Goal: Information Seeking & Learning: Get advice/opinions

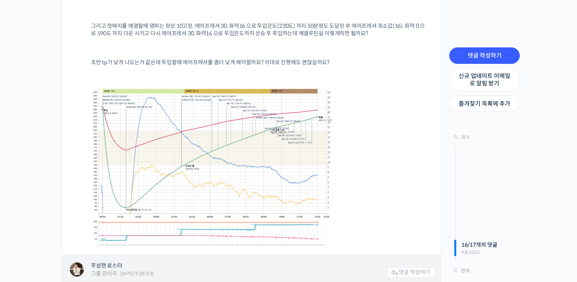
scroll to position [6000, 0]
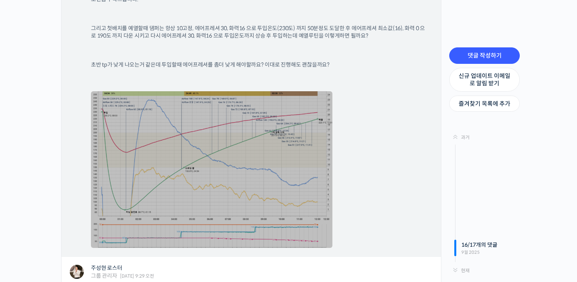
click at [260, 120] on link at bounding box center [211, 169] width 241 height 157
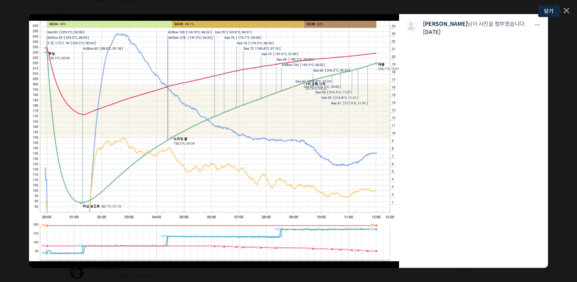
click at [564, 11] on icon at bounding box center [565, 10] width 5 height 5
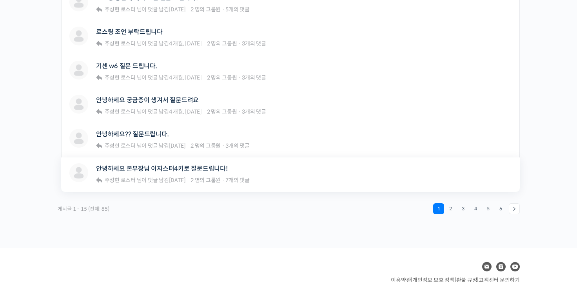
scroll to position [548, 0]
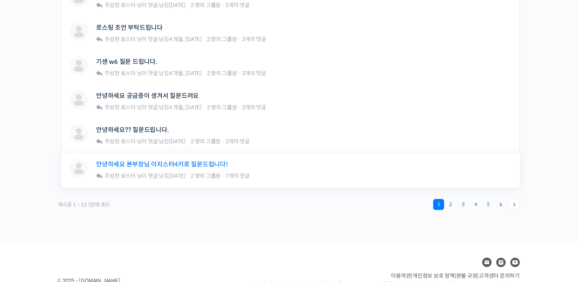
click at [215, 161] on link "안녕하세요 본부장님 이지스터4키로 질문드립니다!" at bounding box center [162, 164] width 132 height 7
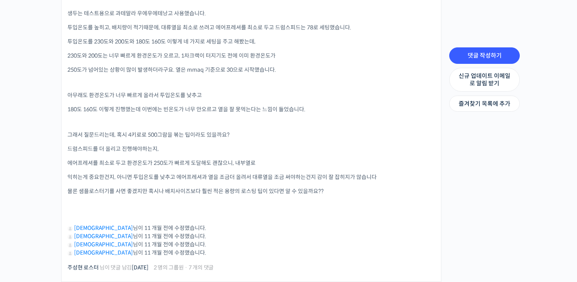
scroll to position [353, 0]
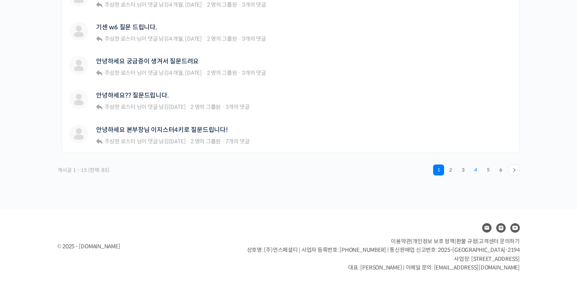
scroll to position [583, 0]
click at [453, 170] on link "2" at bounding box center [450, 170] width 11 height 11
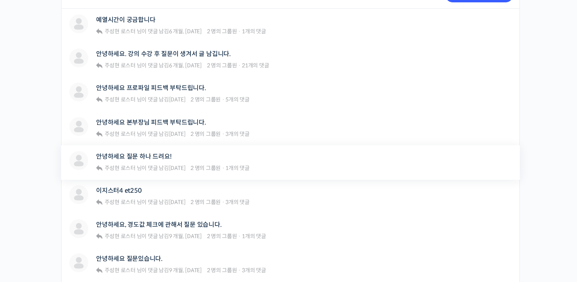
scroll to position [235, 0]
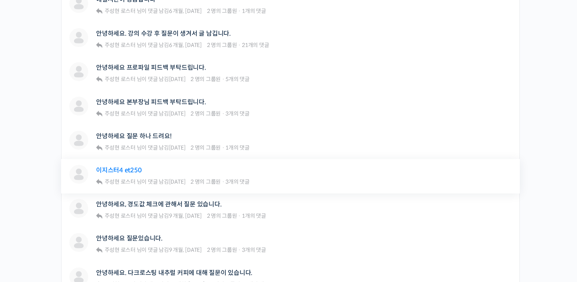
click at [116, 167] on link "이지스터4 et250" at bounding box center [118, 169] width 45 height 7
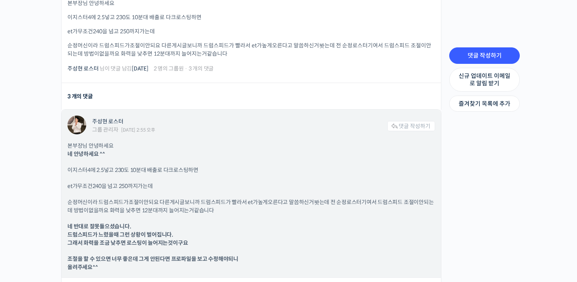
click at [223, 198] on p "순정머신이라 드럼스피드가조절이안되요 다른게시글보니까 드럼스피드가 빨라서 et가높게오른다고 말씀하신거봣는데 전 순정로스터기여서 드럼스피드 조절이…" at bounding box center [250, 206] width 367 height 16
click at [224, 201] on p "순정머신이라 드럼스피드가조절이안되요 다른게시글보니까 드럼스피드가 빨라서 et가높게오른다고 말씀하신거봣는데 전 순정로스터기여서 드럼스피드 조절이…" at bounding box center [250, 206] width 367 height 16
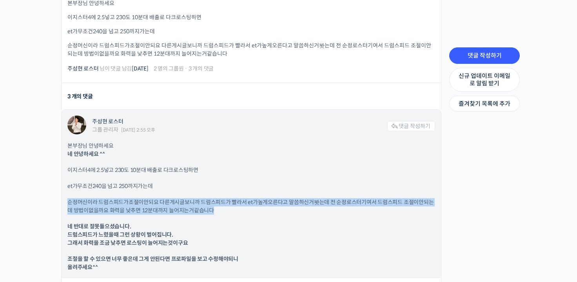
click at [224, 201] on p "순정머신이라 드럼스피드가조절이안되요 다른게시글보니까 드럼스피드가 빨라서 et가높게오른다고 말씀하신거봣는데 전 순정로스터기여서 드럼스피드 조절이…" at bounding box center [250, 206] width 367 height 16
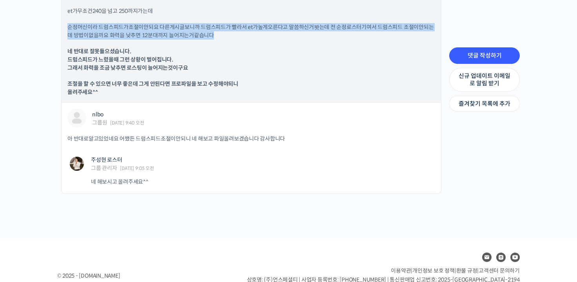
scroll to position [441, 0]
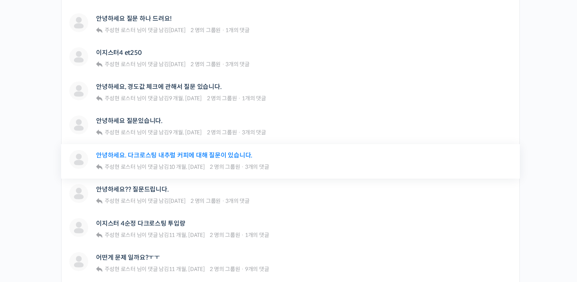
click at [198, 152] on link "안녕하세요. 다크로스팅 내추럴 커피에 대해 질문이 있습니다." at bounding box center [174, 155] width 156 height 7
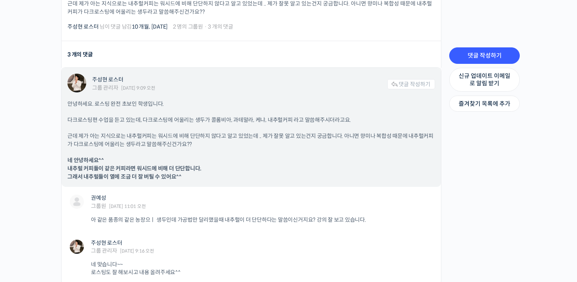
scroll to position [396, 0]
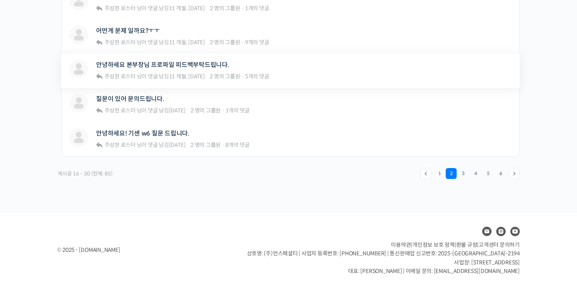
scroll to position [583, 0]
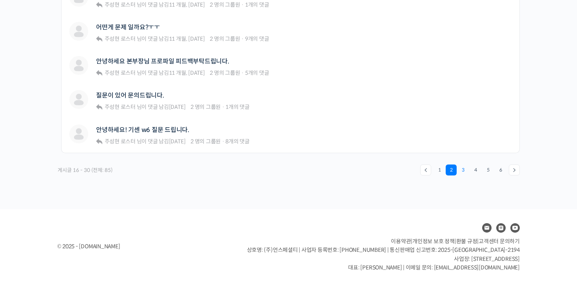
click at [462, 166] on link "3" at bounding box center [462, 170] width 11 height 11
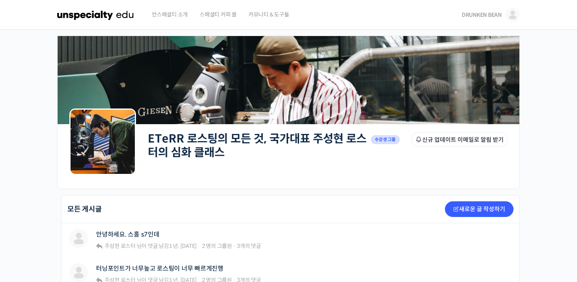
scroll to position [157, 0]
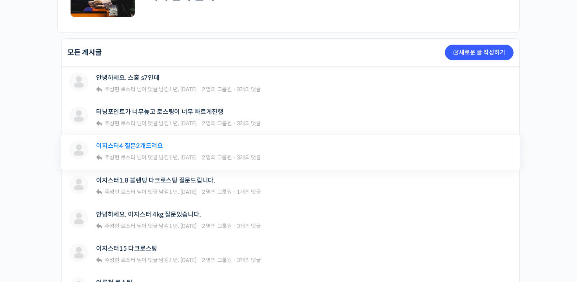
click at [156, 145] on link "이지스터4 질문2개드려요" at bounding box center [129, 145] width 67 height 7
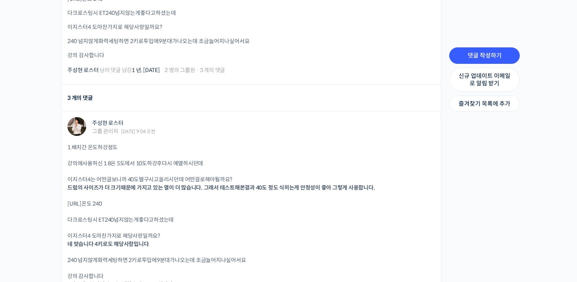
scroll to position [353, 0]
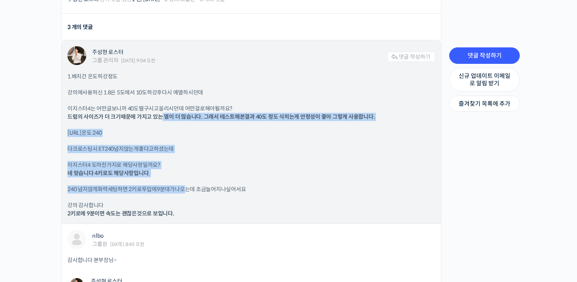
drag, startPoint x: 160, startPoint y: 116, endPoint x: 182, endPoint y: 177, distance: 65.7
click at [182, 177] on div "1.배치간 온도하강정도 강의에사용하신 1.8은 5도에서 10도하강후다시 예열하시던데 이지스터4는 어떤글보니까 40도떨구시고올리시던데 어떤걸로해…" at bounding box center [250, 144] width 367 height 145
click at [302, 161] on p "이지스터4 도마찬가지로 해당사항일까요? 네 맞습니다 4키로도 해당사항입니다 ." at bounding box center [250, 169] width 367 height 16
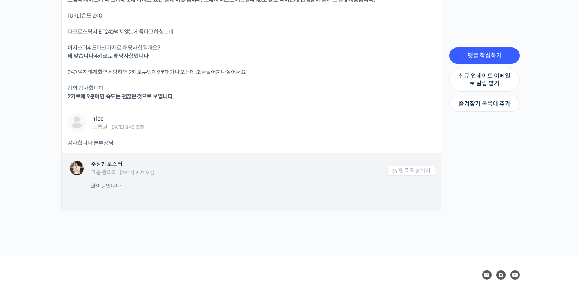
scroll to position [431, 0]
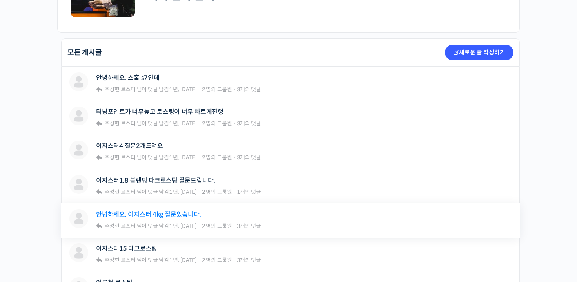
click at [161, 214] on link "안녕하세요. 이지스터 4kg 질문있습니다." at bounding box center [148, 214] width 105 height 7
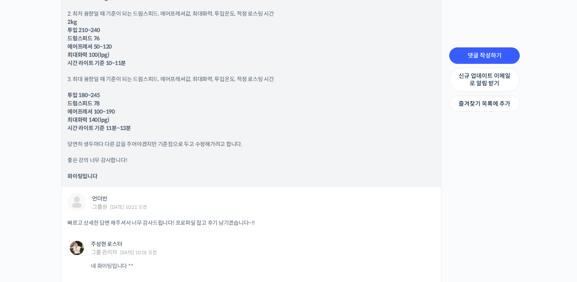
scroll to position [548, 0]
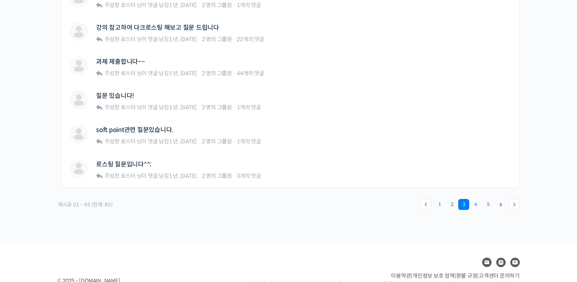
click at [476, 203] on link "4" at bounding box center [475, 204] width 11 height 11
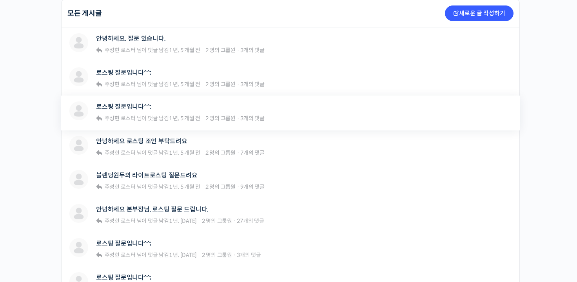
scroll to position [274, 0]
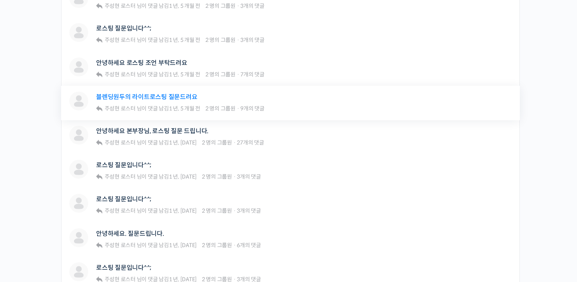
click at [173, 99] on link "블렌딩원두의 라이트로스팅 질문드려요" at bounding box center [146, 96] width 101 height 7
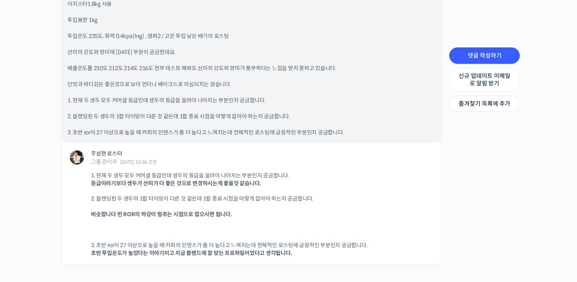
scroll to position [2272, 0]
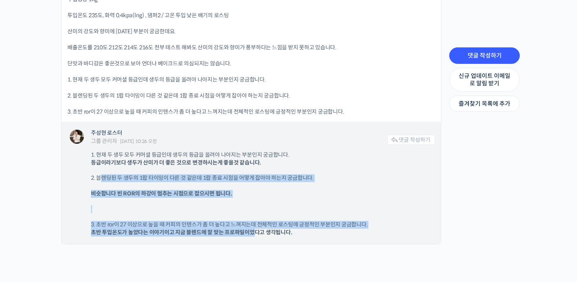
drag, startPoint x: 102, startPoint y: 174, endPoint x: 253, endPoint y: 229, distance: 161.0
click at [253, 229] on div "1. 현재 두 생두 모두 커머셜 등급인데 생두의 등급을 올려야 나아지는 부분인지 궁금합니다. 등급이라기보다 생두가 산미가 더 좋은 것으로 변경…" at bounding box center [263, 193] width 344 height 85
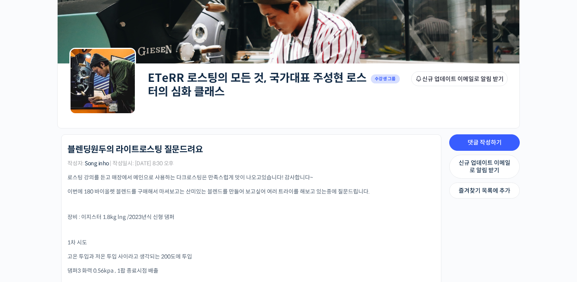
scroll to position [0, 0]
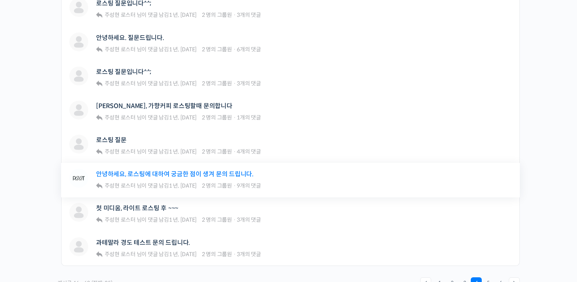
click at [230, 175] on link "안녕하세요, 로스팅에 대하여 궁금한 점이 생겨 문의 드립니다." at bounding box center [174, 173] width 157 height 7
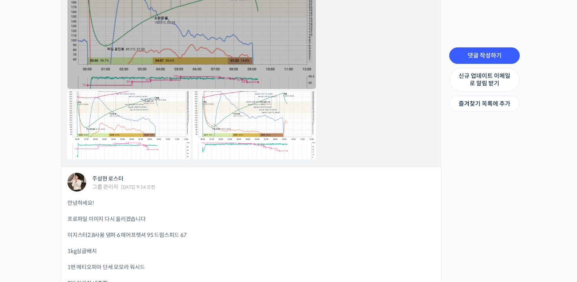
scroll to position [1058, 0]
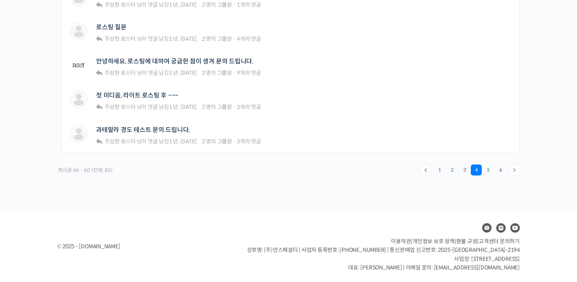
scroll to position [583, 0]
click at [488, 168] on link "5" at bounding box center [487, 170] width 11 height 11
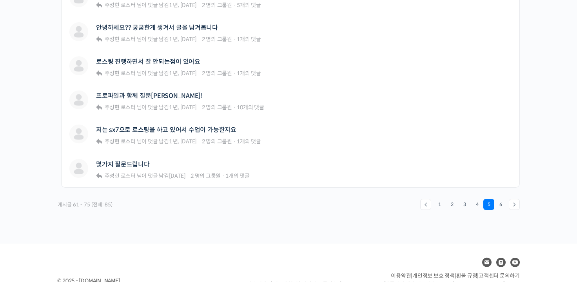
scroll to position [583, 0]
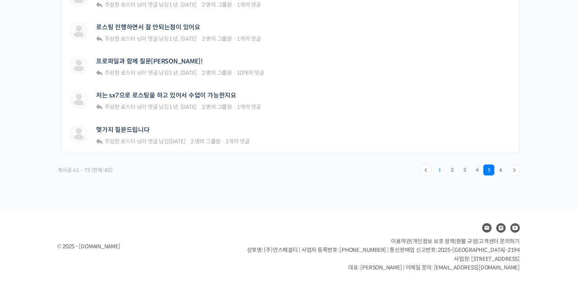
click at [441, 170] on link "1" at bounding box center [439, 170] width 11 height 11
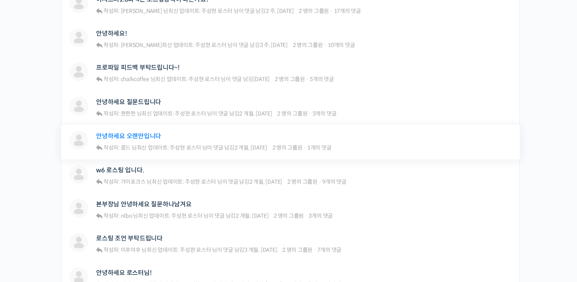
click at [150, 139] on link "안녕하세요 오랜만입니다" at bounding box center [128, 135] width 65 height 7
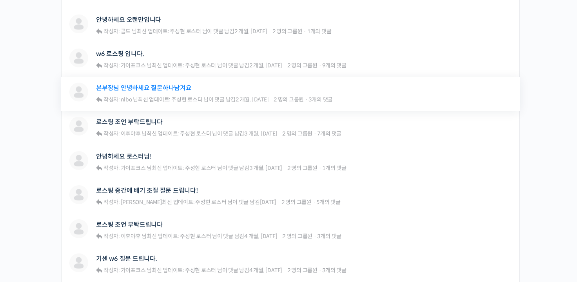
scroll to position [470, 0]
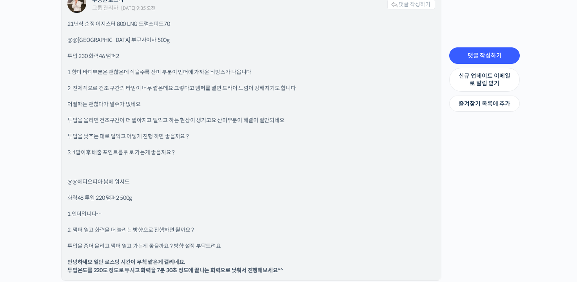
scroll to position [595, 0]
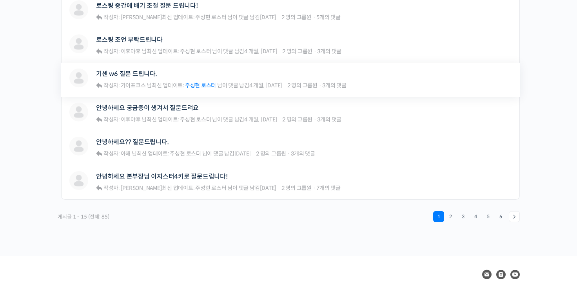
scroll to position [583, 0]
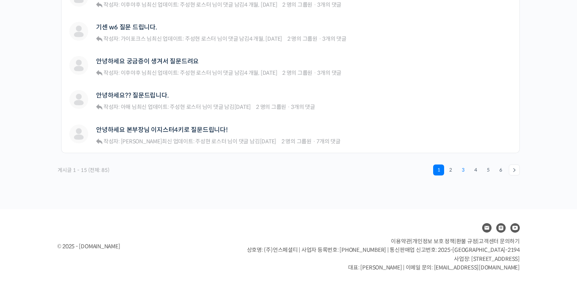
click at [458, 170] on link "3" at bounding box center [462, 170] width 11 height 11
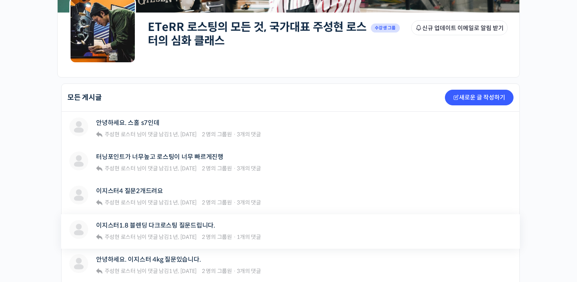
scroll to position [157, 0]
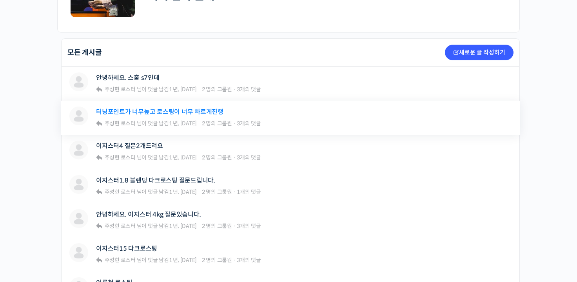
click at [201, 114] on link "터닝포인트가 너무높고 로스팅이 너무 빠르게진행" at bounding box center [159, 111] width 127 height 7
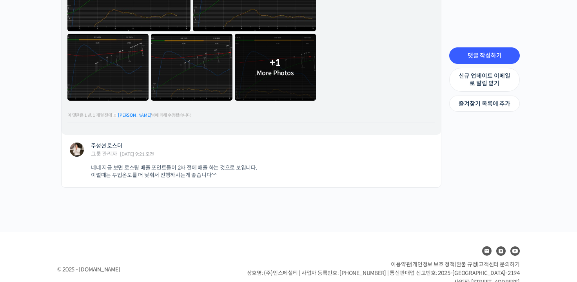
scroll to position [1214, 0]
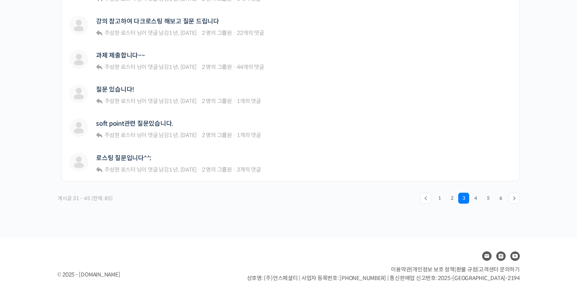
scroll to position [583, 0]
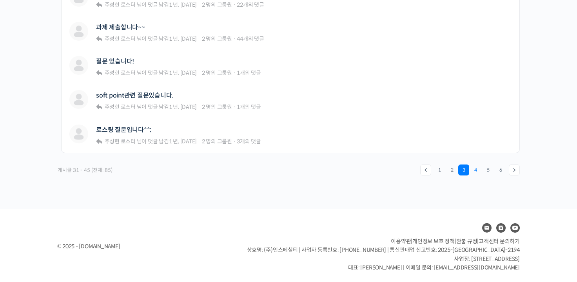
click at [475, 168] on link "4" at bounding box center [475, 170] width 11 height 11
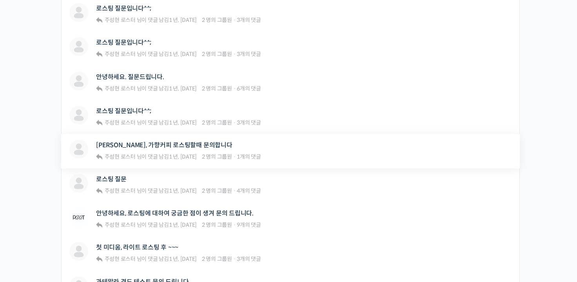
scroll to position [583, 0]
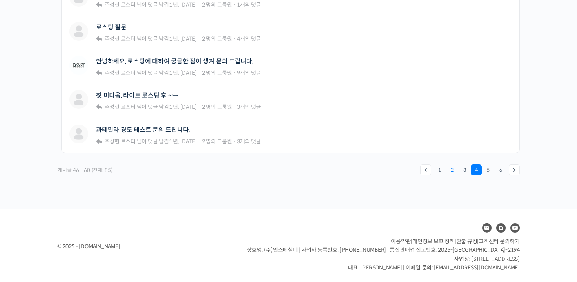
click at [454, 168] on link "2" at bounding box center [451, 170] width 11 height 11
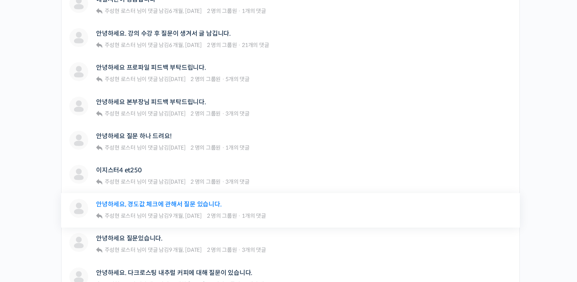
click at [182, 205] on link "안녕하세요, 경도값 체크에 관해서 질문 있습니다." at bounding box center [159, 204] width 126 height 7
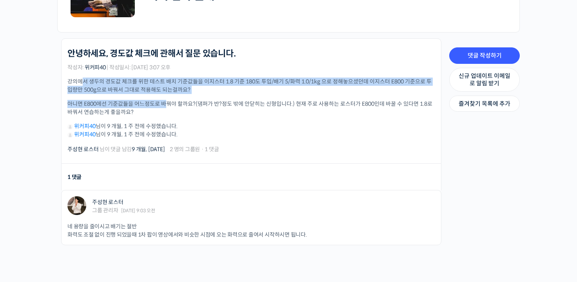
drag, startPoint x: 84, startPoint y: 79, endPoint x: 95, endPoint y: 7, distance: 72.5
click at [165, 94] on div "강의에서 생두의 경도값 체크를 위한 테스트 배치 기준값들을 이지스터 1.8 기준 180도 투입/배기 5/화력 1.0/1kg 으로 정해놓으셨던데…" at bounding box center [250, 108] width 367 height 61
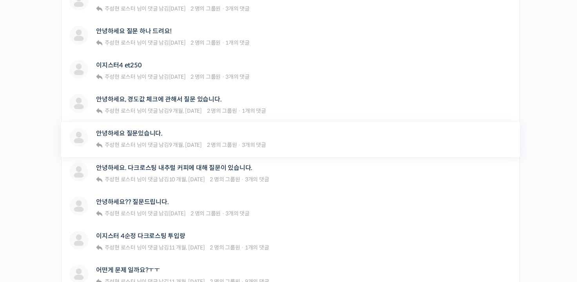
scroll to position [353, 0]
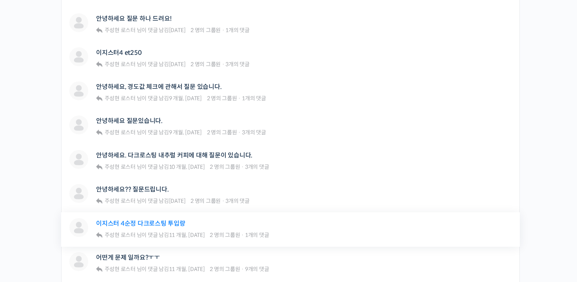
click at [148, 224] on link "이지스터 4순정 다크로스팅 투입량" at bounding box center [140, 223] width 89 height 7
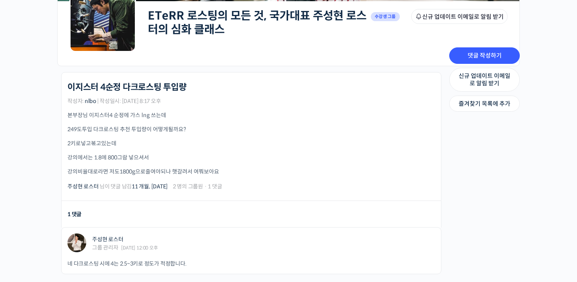
scroll to position [196, 0]
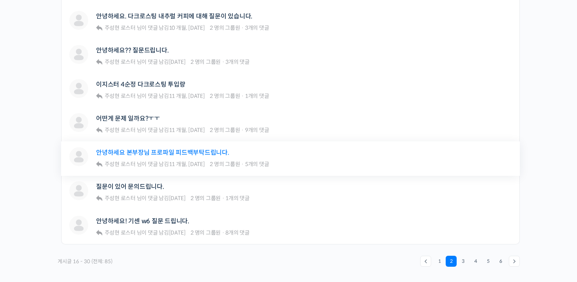
scroll to position [509, 0]
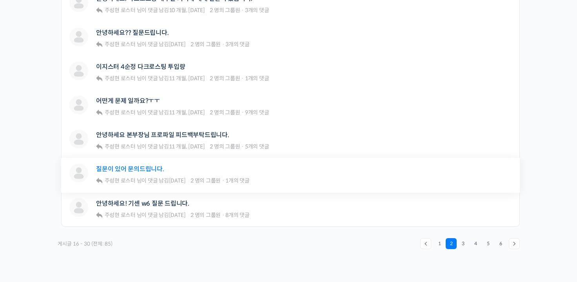
click at [149, 168] on link "질문이 있어 문의드립니다." at bounding box center [130, 168] width 68 height 7
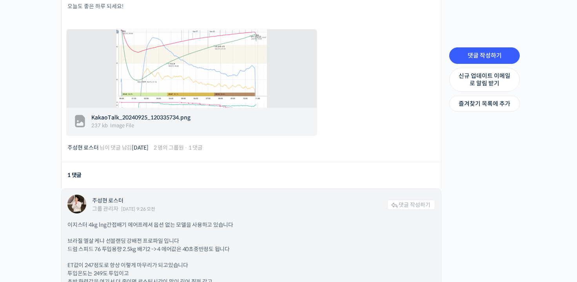
scroll to position [274, 0]
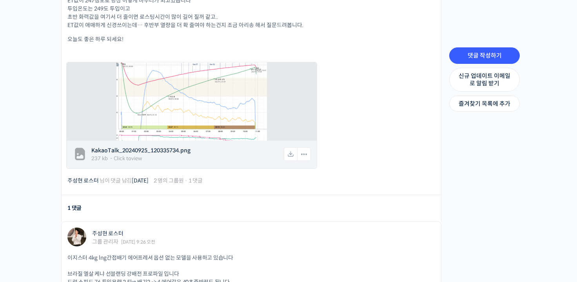
click at [213, 151] on span "KakaoTalk_20240925_120335734.png" at bounding box center [186, 150] width 191 height 8
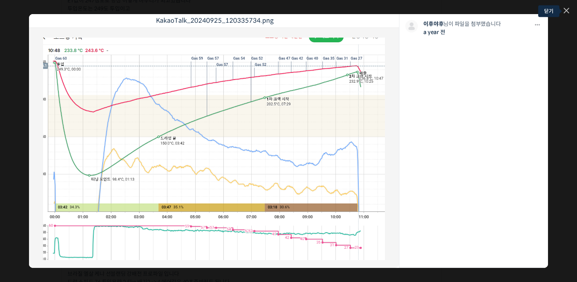
click at [566, 10] on icon at bounding box center [566, 10] width 5 height 5
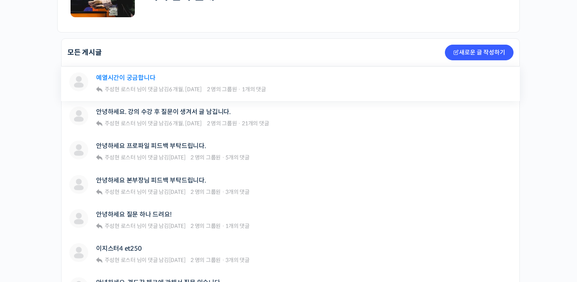
click at [144, 79] on link "예열시간이 궁금합니다" at bounding box center [125, 77] width 59 height 7
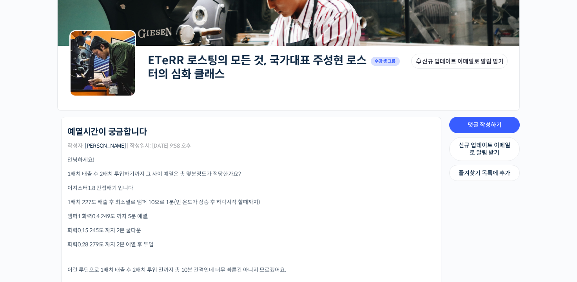
scroll to position [118, 0]
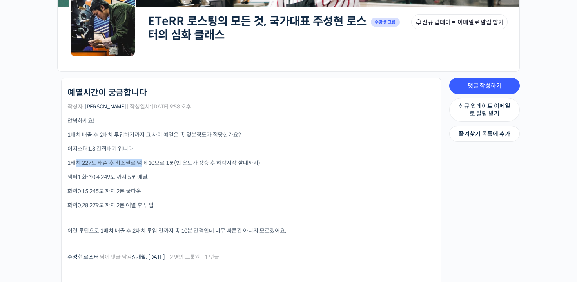
drag, startPoint x: 75, startPoint y: 162, endPoint x: 143, endPoint y: 163, distance: 68.6
click at [143, 163] on p "1배치 227도 배출 후 최소열로 댐퍼 10으로 1분(빈 온도가 상승 후 하락시작 할때까지)" at bounding box center [250, 163] width 367 height 8
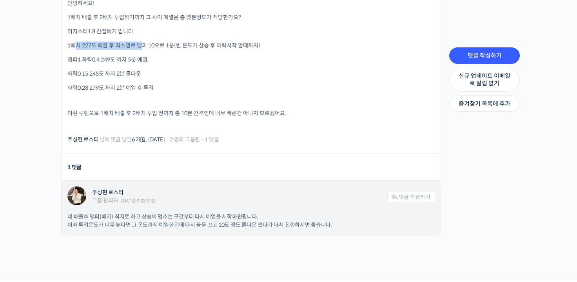
scroll to position [307, 0]
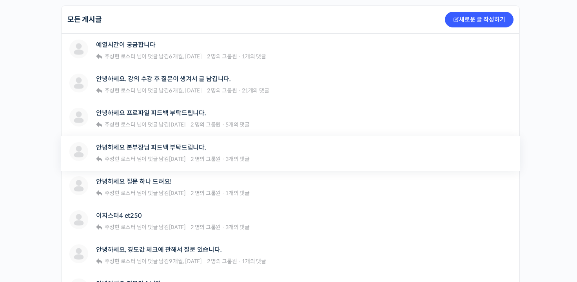
scroll to position [235, 0]
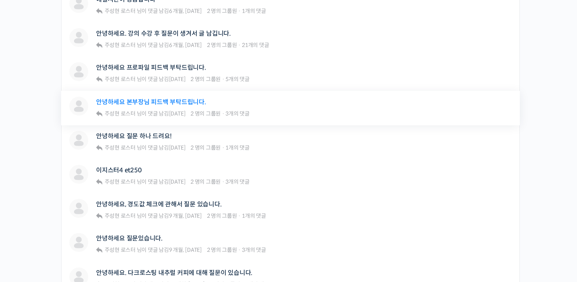
click at [186, 101] on link "안녕하세요 본부장님 피드백 부탁드립니다." at bounding box center [151, 101] width 110 height 7
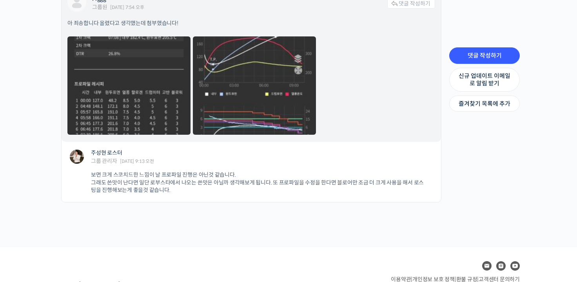
scroll to position [588, 0]
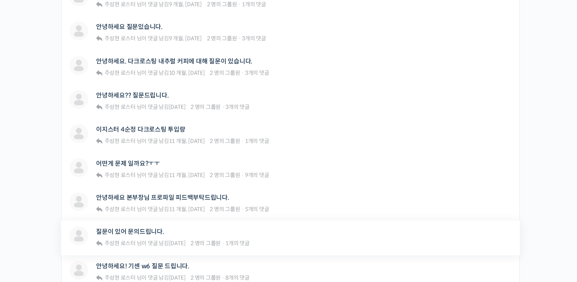
scroll to position [509, 0]
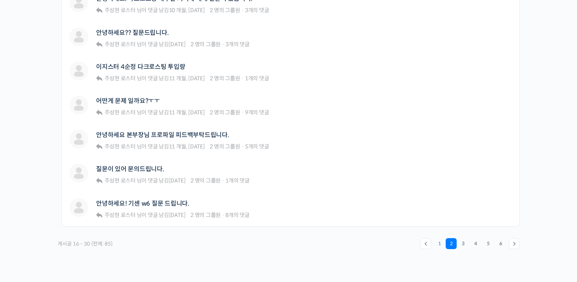
click at [438, 240] on link "1" at bounding box center [439, 243] width 11 height 11
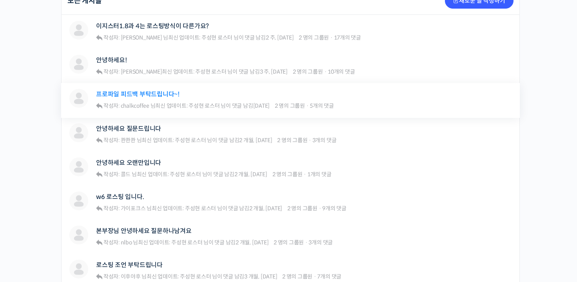
scroll to position [235, 0]
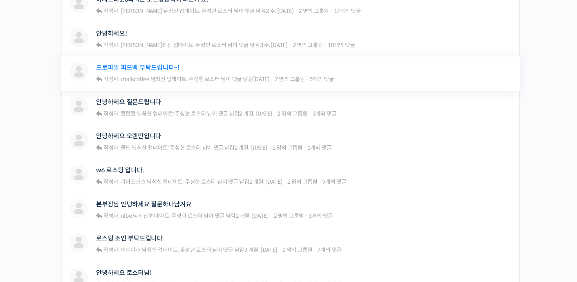
click at [163, 69] on link "프로파일 피드백 부탁드립니다~!" at bounding box center [137, 67] width 83 height 7
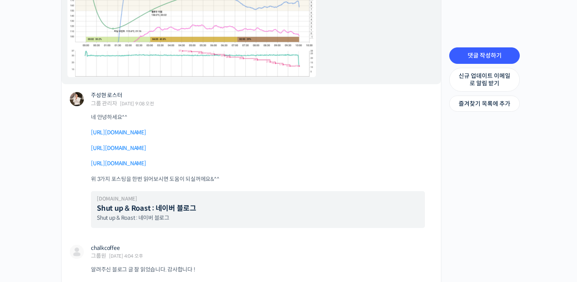
scroll to position [1371, 0]
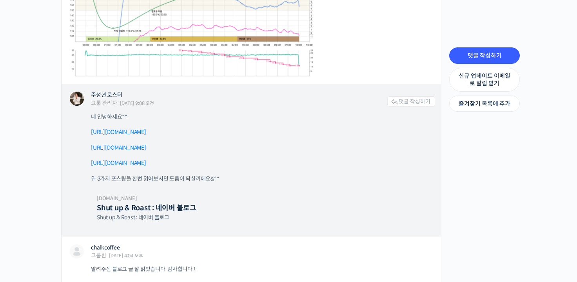
click at [146, 133] on link "https://blog.naver.com/rhismine/223573251388" at bounding box center [118, 131] width 55 height 7
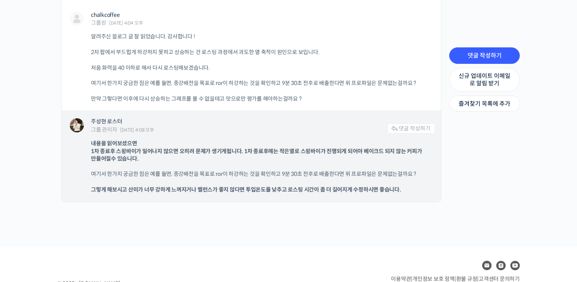
scroll to position [1642, 0]
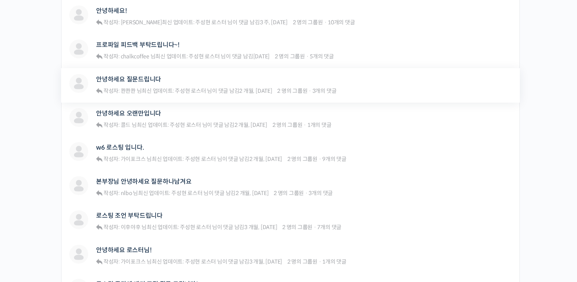
scroll to position [353, 0]
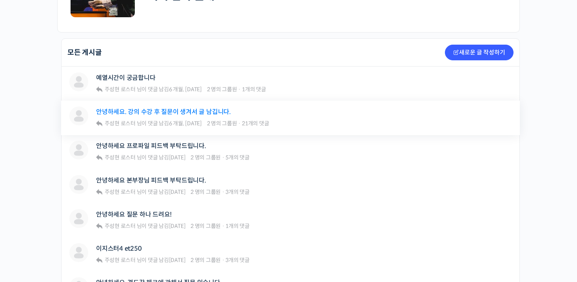
click at [156, 114] on link "안녕하세요. 강의 수강 후 질문이 생겨서 글 남깁니다." at bounding box center [163, 111] width 135 height 7
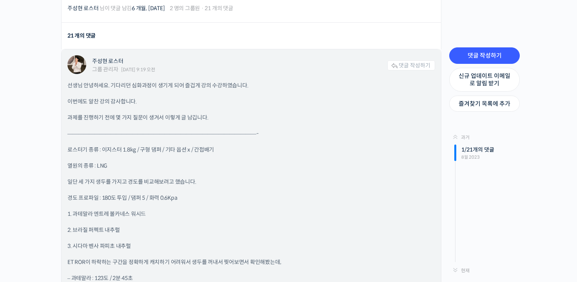
scroll to position [901, 0]
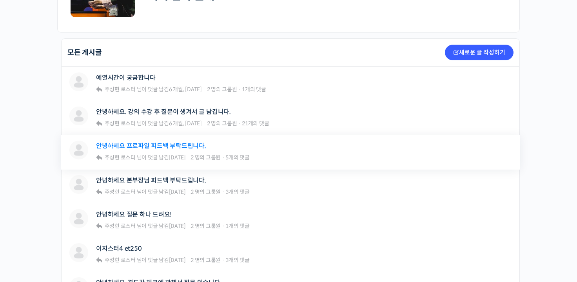
click at [194, 147] on link "안녕하세요 프로파일 피드백 부탁드립니다." at bounding box center [151, 145] width 110 height 7
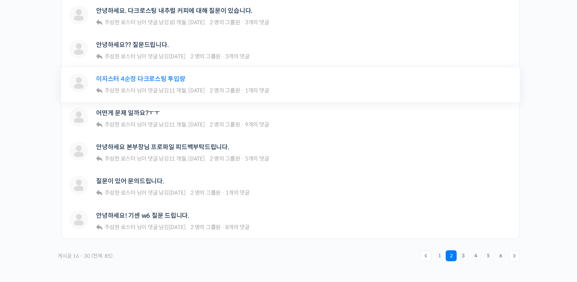
scroll to position [583, 0]
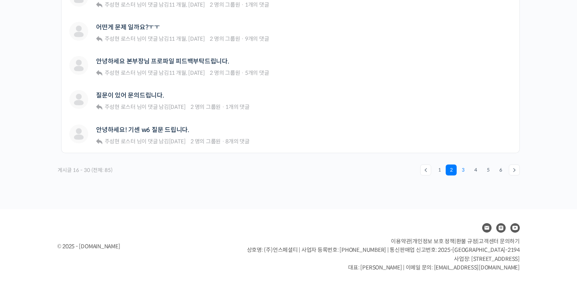
click at [463, 172] on link "3" at bounding box center [462, 170] width 11 height 11
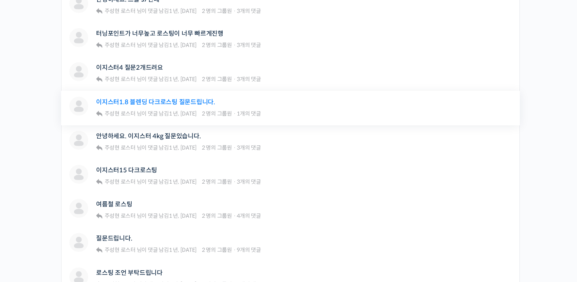
click at [178, 102] on link "이지스터1.8 블렌딩 다크로스팅 질문드립니다." at bounding box center [155, 101] width 119 height 7
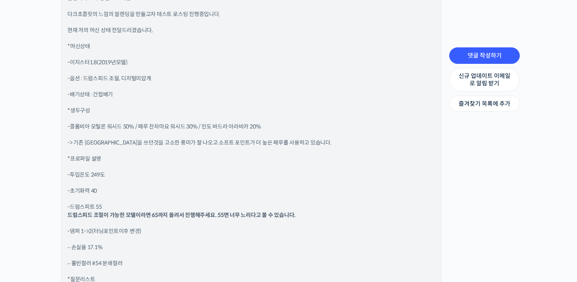
scroll to position [805, 0]
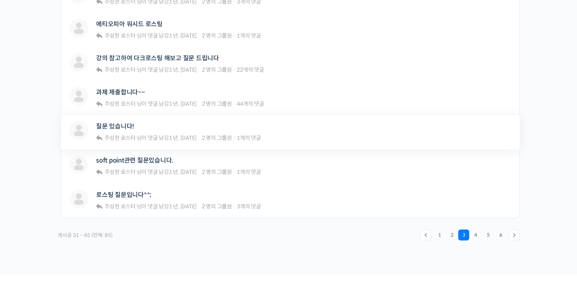
scroll to position [583, 0]
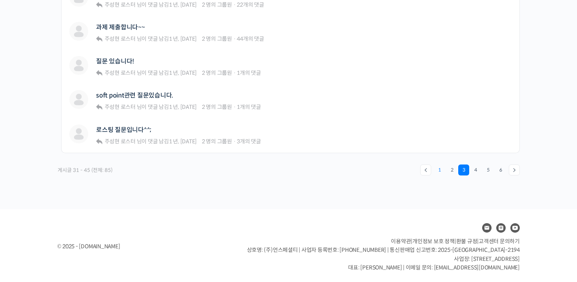
click at [442, 167] on link "1" at bounding box center [439, 170] width 11 height 11
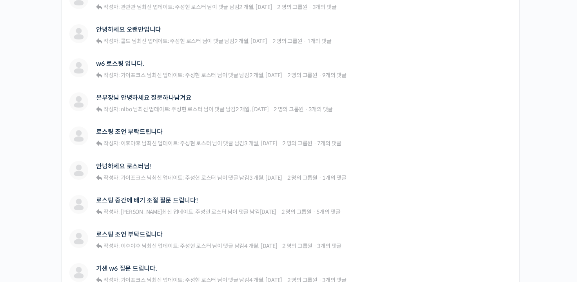
scroll to position [392, 0]
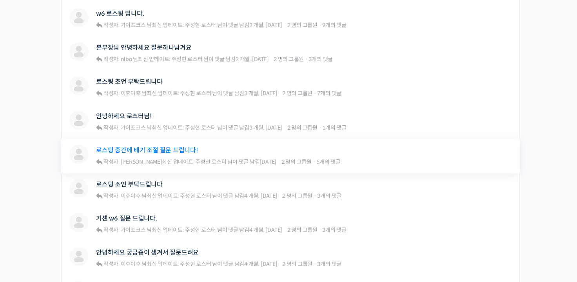
click at [169, 152] on link "로스팅 중간에 배기 조절 질문 드립니다!" at bounding box center [147, 149] width 102 height 7
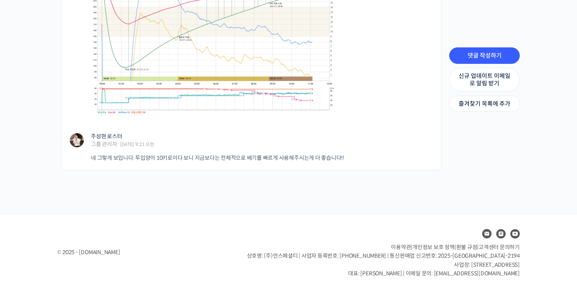
scroll to position [793, 0]
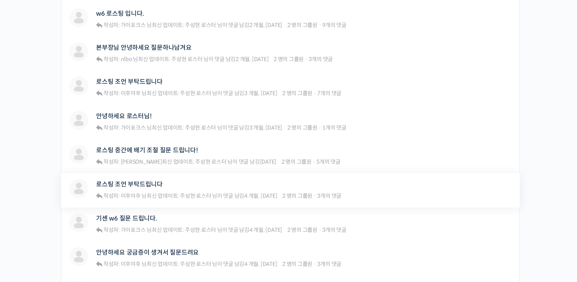
scroll to position [392, 0]
click at [141, 117] on link "안녕하세요 로스터님!" at bounding box center [123, 115] width 55 height 7
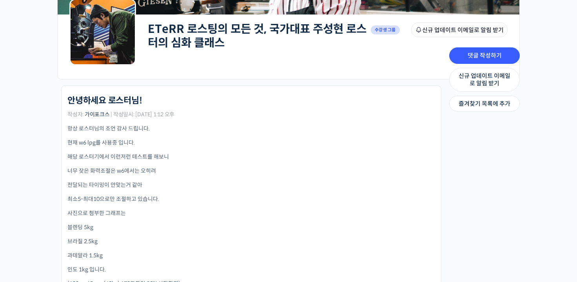
scroll to position [196, 0]
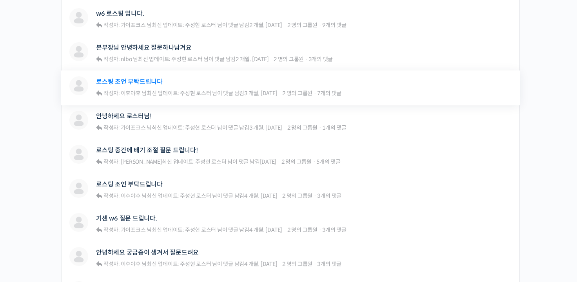
click at [144, 80] on link "로스팅 조언 부탁드립니다" at bounding box center [129, 81] width 67 height 7
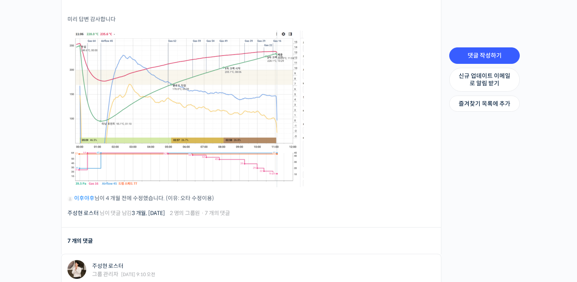
scroll to position [548, 0]
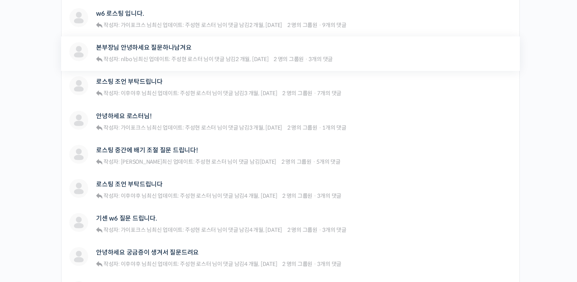
scroll to position [392, 0]
click at [154, 49] on link "본부장님 안녕하세요 질문하나남겨요" at bounding box center [144, 47] width 96 height 7
click at [150, 46] on link "본부장님 안녕하세요 질문하나남겨요" at bounding box center [144, 47] width 96 height 7
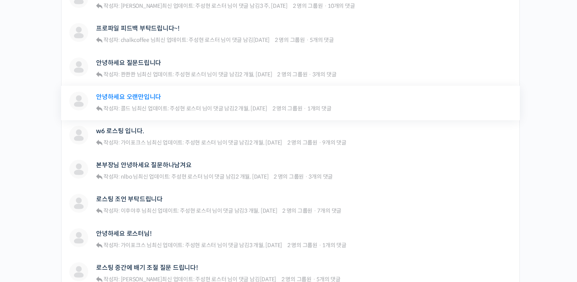
click at [140, 94] on link "안녕하세요 오랜만입니다" at bounding box center [128, 96] width 65 height 7
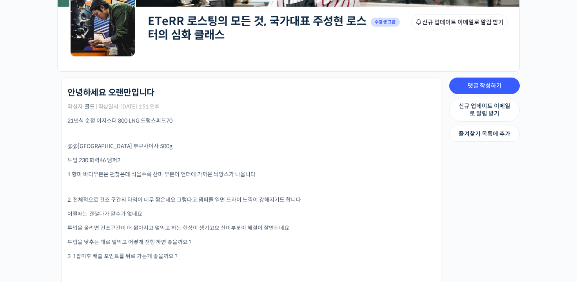
scroll to position [118, 0]
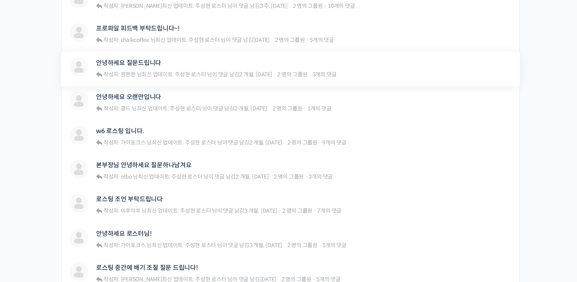
scroll to position [274, 0]
click at [133, 63] on link "안녕하세요 질문드립니다" at bounding box center [128, 62] width 65 height 7
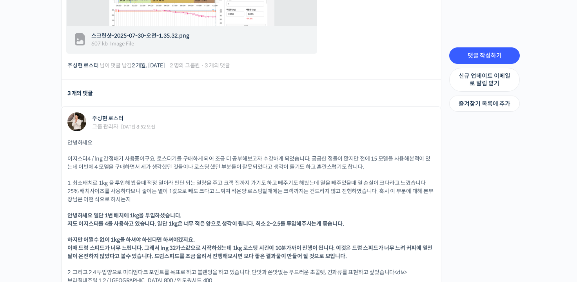
scroll to position [548, 0]
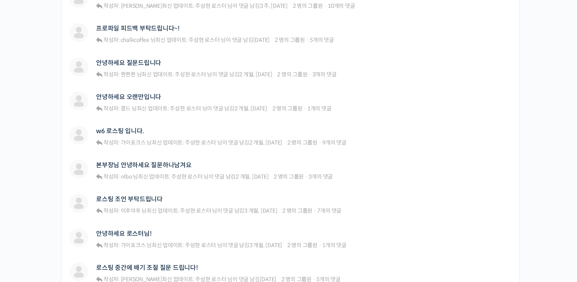
scroll to position [274, 0]
click at [134, 25] on link "프로파일 피드백 부탁드립니다~!" at bounding box center [137, 28] width 83 height 7
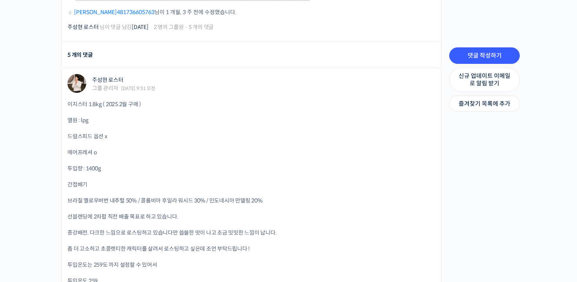
scroll to position [666, 0]
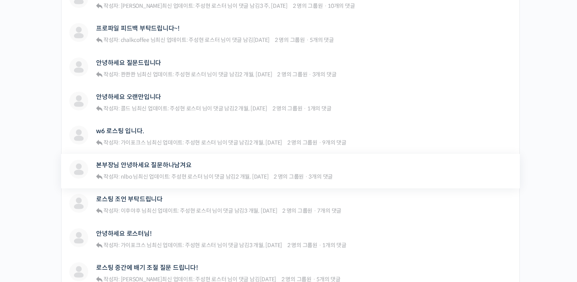
scroll to position [157, 0]
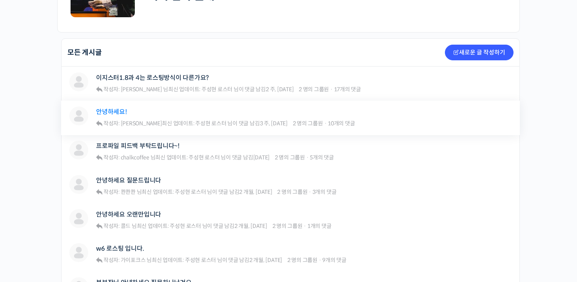
click at [123, 110] on link "안녕하세요!" at bounding box center [111, 111] width 31 height 7
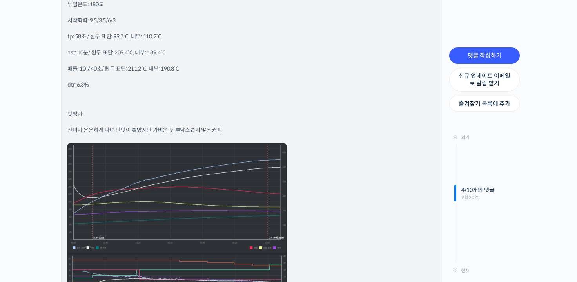
scroll to position [1136, 0]
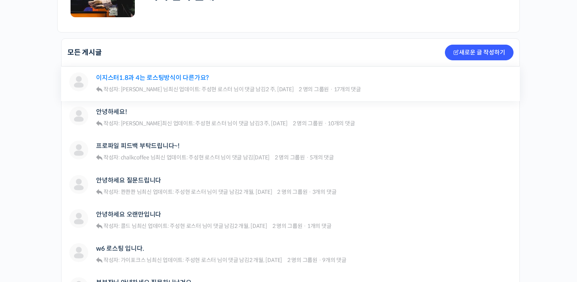
click at [131, 78] on link "이지스터1.8과 4는 로스팅방식이 다른가요?" at bounding box center [152, 77] width 113 height 7
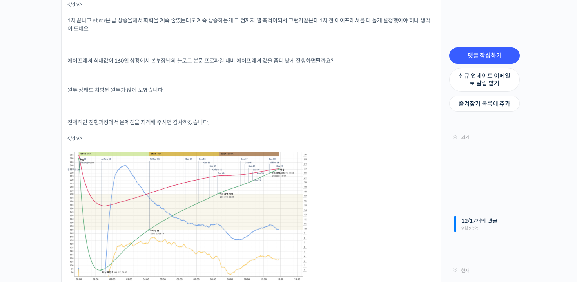
scroll to position [5131, 0]
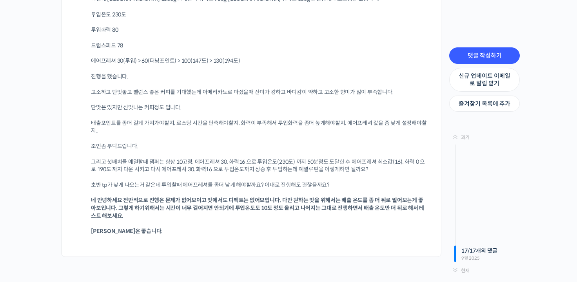
scroll to position [6150, 0]
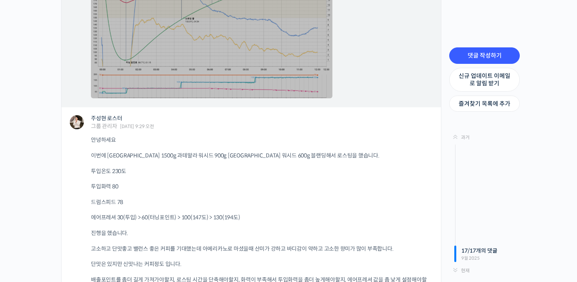
click at [129, 81] on link at bounding box center [211, 20] width 241 height 157
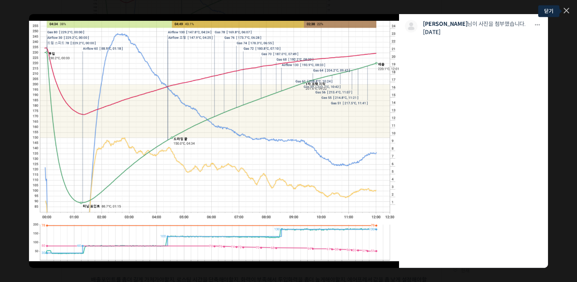
click at [565, 12] on icon at bounding box center [565, 10] width 5 height 5
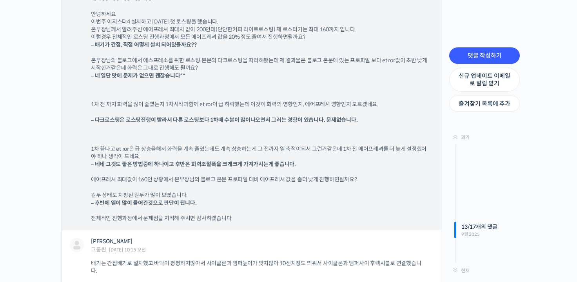
scroll to position [5014, 0]
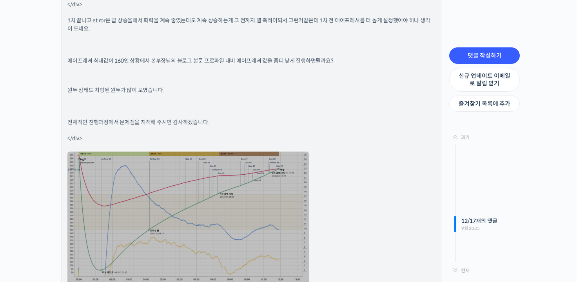
click at [266, 179] on link at bounding box center [187, 230] width 241 height 157
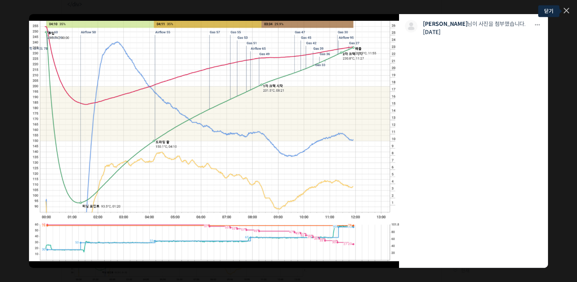
click at [566, 8] on icon at bounding box center [565, 10] width 5 height 5
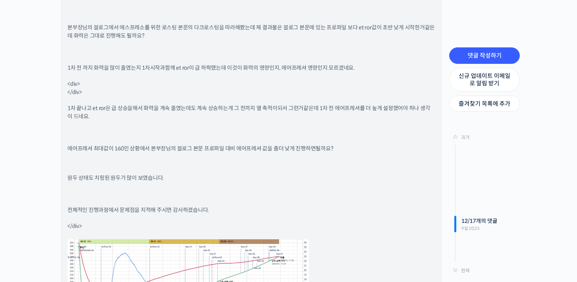
scroll to position [4896, 0]
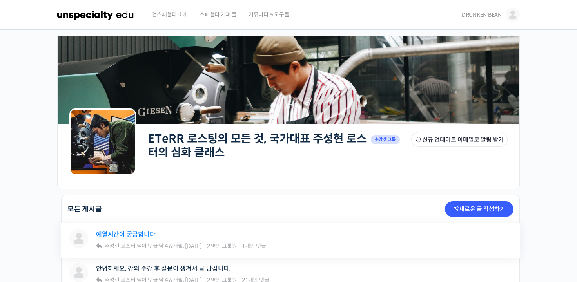
scroll to position [78, 0]
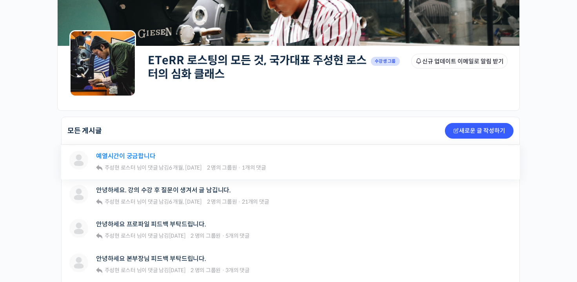
click at [143, 158] on link "예열시간이 궁금합니다" at bounding box center [125, 155] width 59 height 7
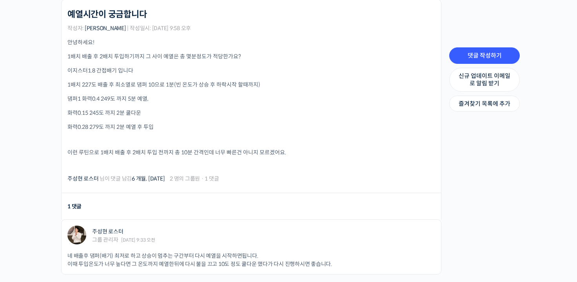
scroll to position [235, 0]
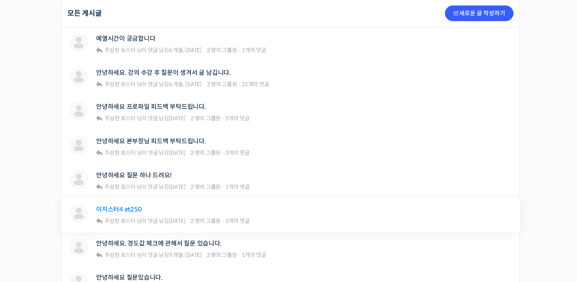
scroll to position [235, 0]
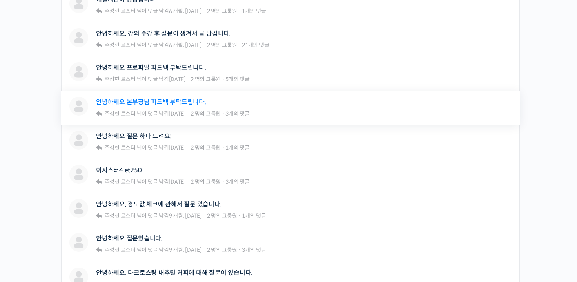
click at [152, 99] on link "안녕하세요 본부장님 피드백 부탁드립니다." at bounding box center [151, 101] width 110 height 7
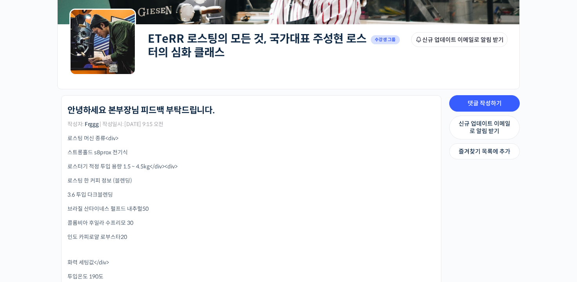
scroll to position [118, 0]
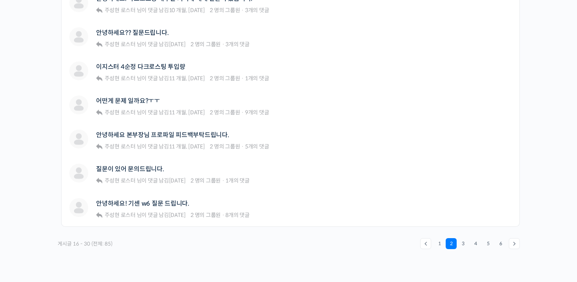
scroll to position [509, 0]
click at [440, 241] on link "1" at bounding box center [439, 243] width 11 height 11
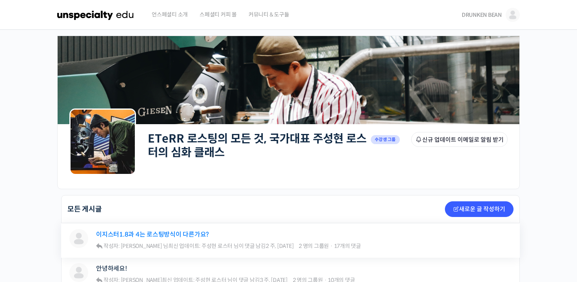
click at [157, 235] on link "이지스터1.8과 4는 로스팅방식이 다른가요?" at bounding box center [152, 234] width 113 height 7
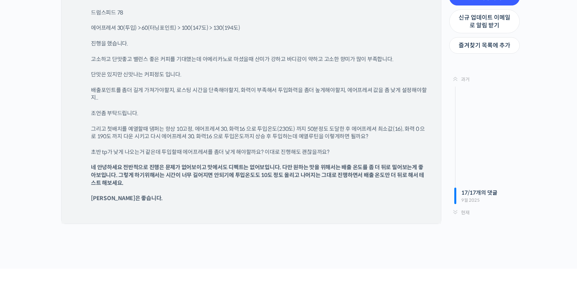
scroll to position [6353, 0]
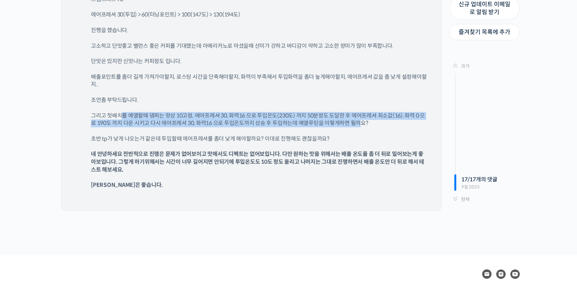
drag, startPoint x: 120, startPoint y: 107, endPoint x: 359, endPoint y: 113, distance: 239.4
click at [359, 113] on p "그리고 첫배치를 예열할때 댐퍼는 항상 10고정, 에어프레셔 30, 화력16 으로 투입온도(230도) 까지 50분정도 도달한 후 에어프레셔 최소…" at bounding box center [259, 119] width 336 height 15
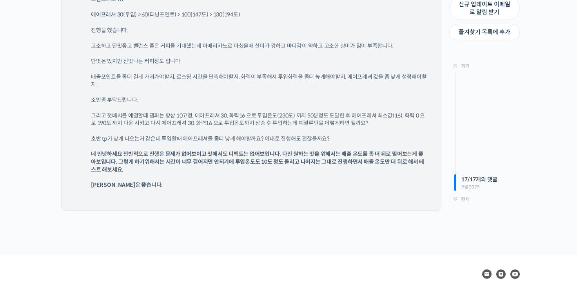
click at [284, 96] on p "조언좀 부탁드립니다." at bounding box center [259, 100] width 336 height 8
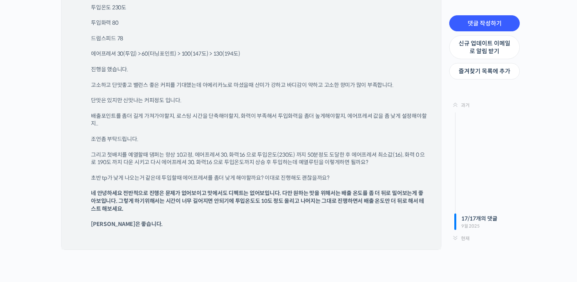
scroll to position [6274, 0]
